Goal: Task Accomplishment & Management: Complete application form

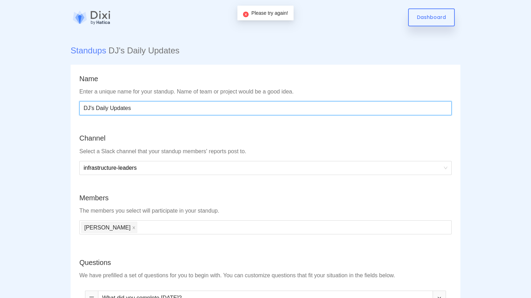
click at [128, 109] on input "DJ's Daily Updates" at bounding box center [265, 108] width 372 height 14
click at [95, 108] on input "DJ's Daily Updates" at bounding box center [265, 108] width 372 height 14
drag, startPoint x: 96, startPoint y: 108, endPoint x: 72, endPoint y: 105, distance: 23.8
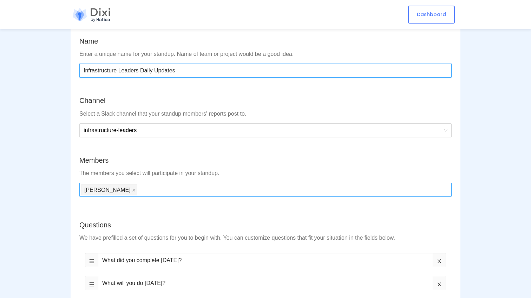
scroll to position [47, 0]
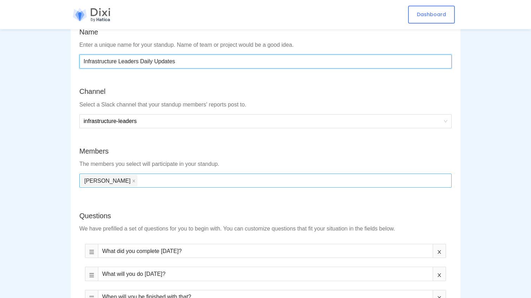
click at [157, 178] on div "[PERSON_NAME]" at bounding box center [265, 180] width 369 height 13
type input "Infrastructure Leaders Daily Updates"
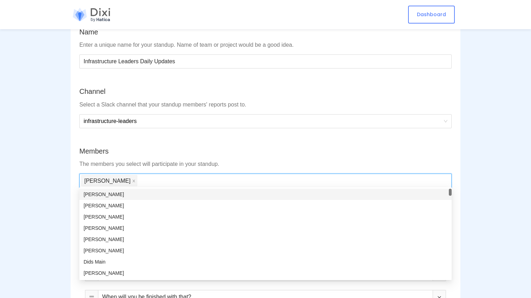
type input "a"
type input "mark"
type input "mo"
type input "mit"
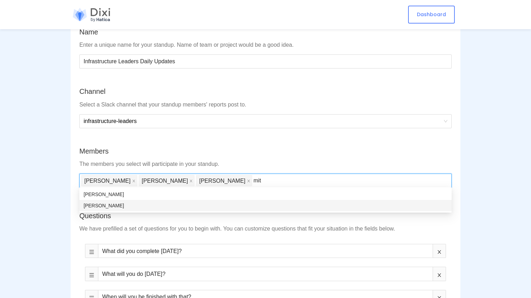
click at [119, 205] on div "[PERSON_NAME]" at bounding box center [266, 205] width 364 height 8
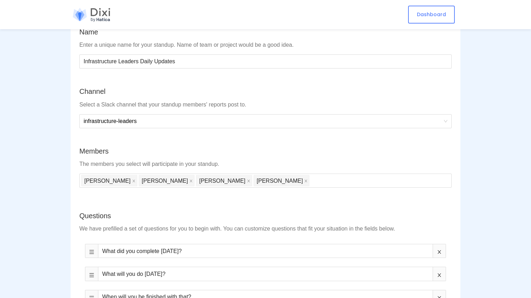
click at [383, 153] on div "Members" at bounding box center [265, 151] width 372 height 11
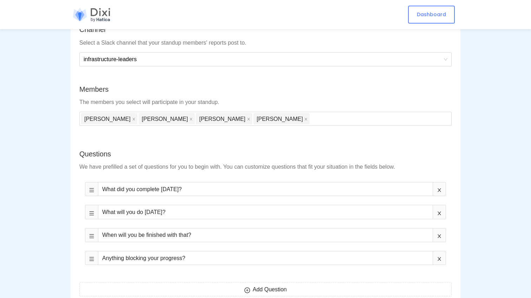
scroll to position [115, 0]
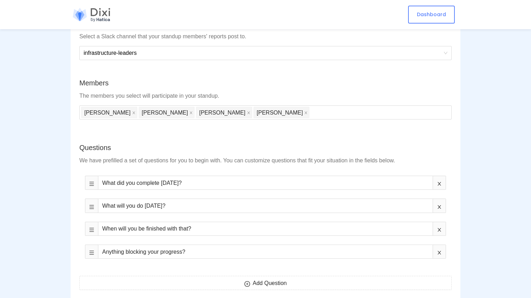
click at [440, 224] on span at bounding box center [439, 228] width 13 height 14
click at [438, 227] on icon "close" at bounding box center [439, 229] width 5 height 5
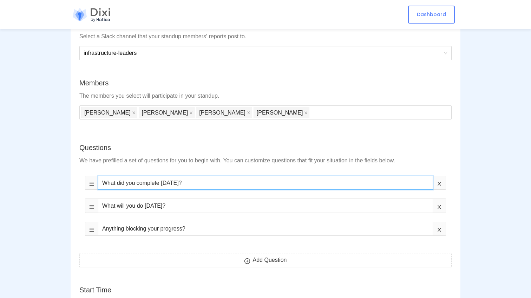
click at [160, 179] on input "What did you complete [DATE]?" at bounding box center [265, 182] width 335 height 14
click at [195, 181] on input "What did you complete [DATE]?" at bounding box center [265, 182] width 335 height 14
click at [138, 183] on input "What did you complete [DATE]?" at bounding box center [265, 182] width 335 height 14
drag, startPoint x: 137, startPoint y: 181, endPoint x: 117, endPoint y: 182, distance: 20.0
click at [117, 182] on input "What did you complete [DATE]?" at bounding box center [265, 182] width 335 height 14
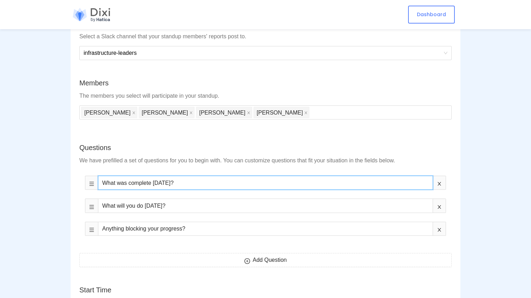
click at [151, 182] on input "What was complete [DATE]?" at bounding box center [265, 182] width 335 height 14
type input "What was completed [DATE]?"
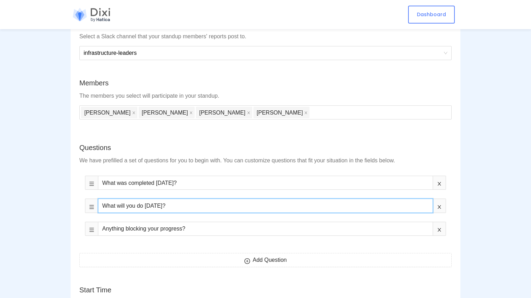
click at [157, 202] on input "What will you do [DATE]?" at bounding box center [265, 205] width 335 height 14
click at [174, 206] on input "What will you do [DATE]?" at bounding box center [265, 205] width 335 height 14
drag, startPoint x: 118, startPoint y: 205, endPoint x: 136, endPoint y: 204, distance: 18.3
click at [136, 204] on input "What will you do [DATE]?" at bounding box center [265, 205] width 335 height 14
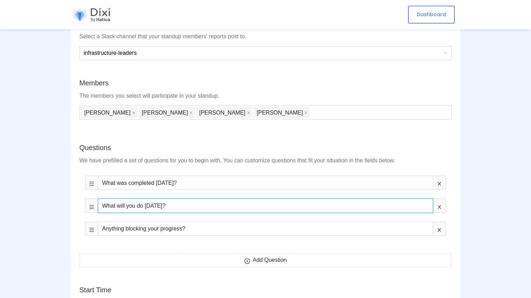
drag, startPoint x: 117, startPoint y: 205, endPoint x: 159, endPoint y: 205, distance: 42.1
click at [159, 205] on input "What will you do [DATE]?" at bounding box center [265, 205] width 335 height 14
type input "What is on [DATE] agenda?"
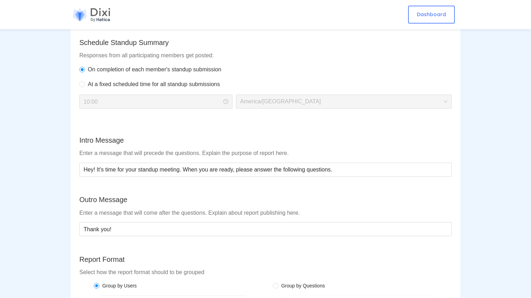
scroll to position [459, 0]
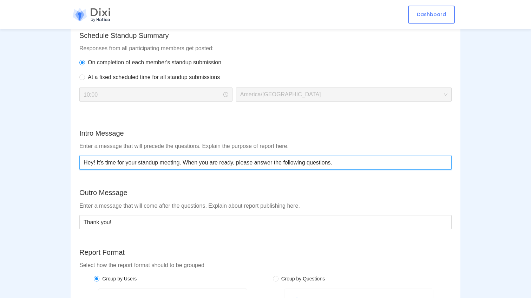
click at [135, 160] on input "Hey! It's time for your standup meeting. When you are ready, please answer the …" at bounding box center [265, 162] width 372 height 14
click at [153, 162] on input "Hey! It's time for your standup meeting. When you are ready, please answer the …" at bounding box center [265, 162] width 372 height 14
click at [184, 159] on input "Hey! It's time for your daily update meeting. When you are ready, please answer…" at bounding box center [265, 162] width 372 height 14
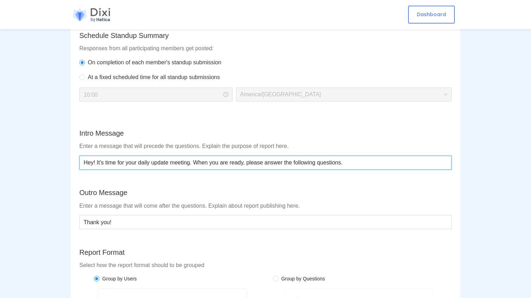
click at [184, 159] on input "Hey! It's time for your daily update meeting. When you are ready, please answer…" at bounding box center [265, 162] width 372 height 14
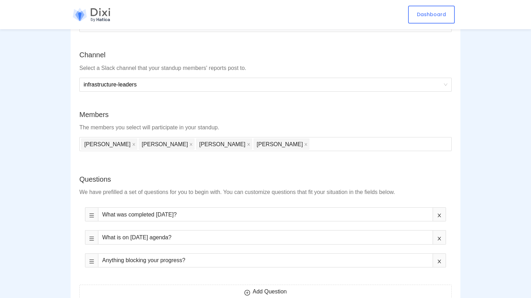
scroll to position [83, 0]
type input "Hey! It's time for your daily update. When you are ready, please answer the fol…"
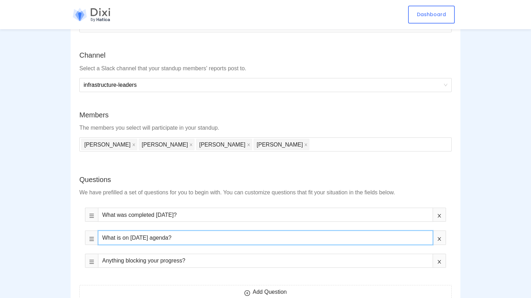
click at [119, 236] on input "What is on [DATE] agenda?" at bounding box center [265, 237] width 335 height 14
click at [214, 239] on input "What's on [DATE] agenda?" at bounding box center [265, 237] width 335 height 14
type input "What's on [DATE] agenda?"
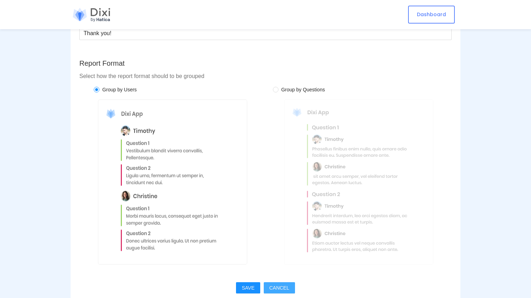
scroll to position [648, 0]
click at [250, 284] on span "SAVE" at bounding box center [247, 288] width 13 height 8
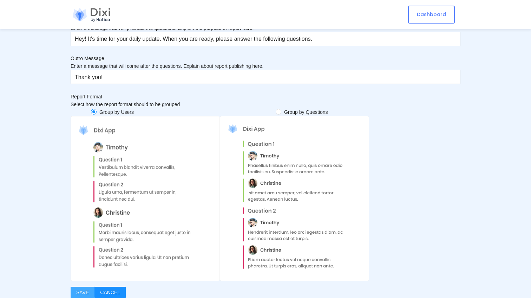
scroll to position [0, 0]
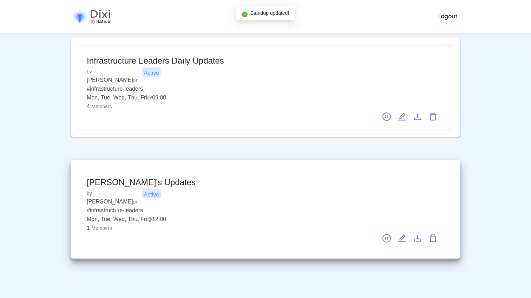
scroll to position [148, 0]
click at [434, 234] on icon "delete" at bounding box center [433, 238] width 8 height 8
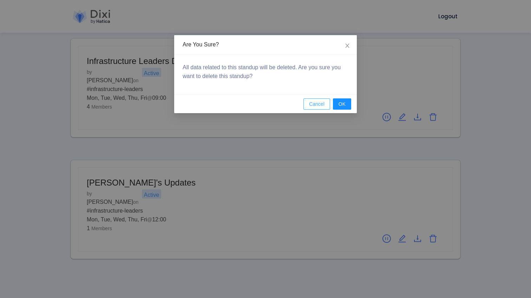
click at [311, 101] on span "Cancel" at bounding box center [316, 104] width 15 height 8
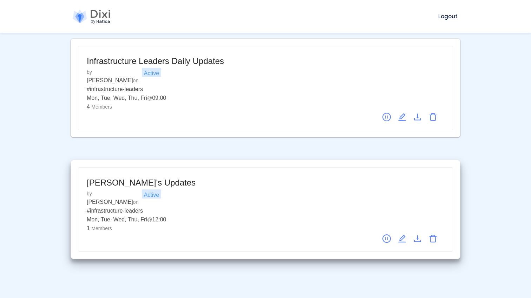
click at [387, 234] on icon "pause-circle" at bounding box center [386, 238] width 8 height 8
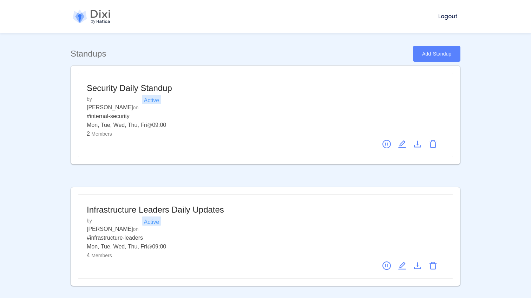
scroll to position [0, 0]
